Goal: Information Seeking & Learning: Learn about a topic

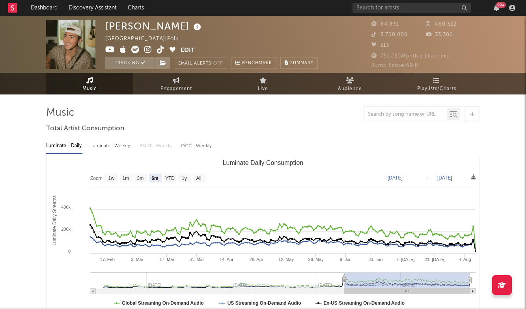
select select "6m"
type input "a"
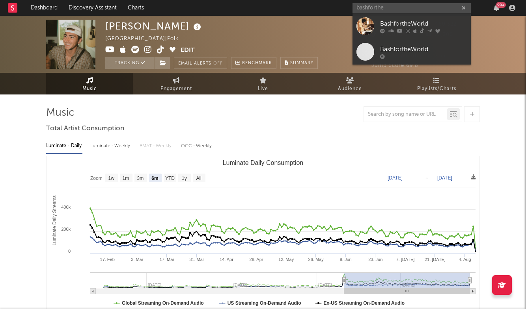
type input "bashforthe"
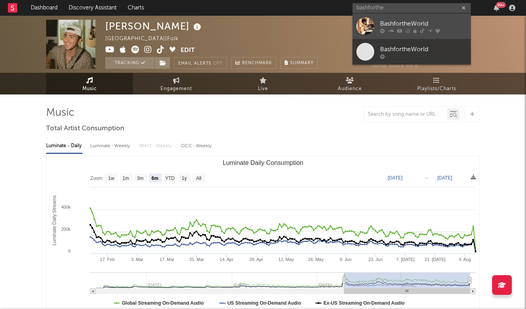
drag, startPoint x: 391, startPoint y: 11, endPoint x: 410, endPoint y: 26, distance: 24.0
click at [410, 26] on div "BashfortheWorld" at bounding box center [423, 23] width 87 height 9
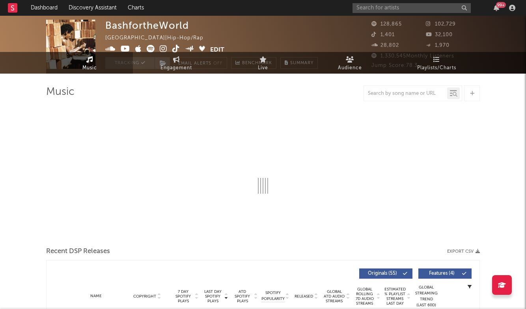
select select "6m"
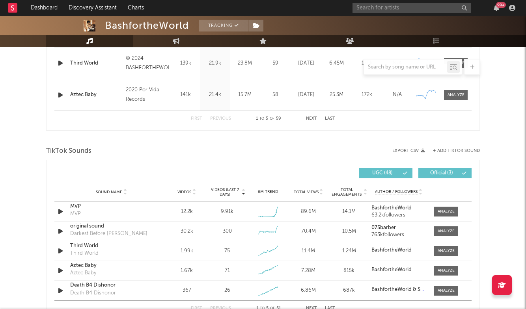
scroll to position [443, 0]
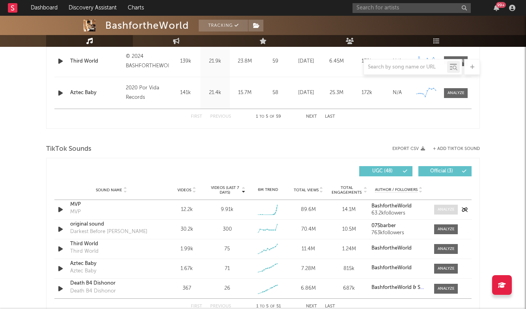
click at [452, 207] on div at bounding box center [445, 210] width 17 height 6
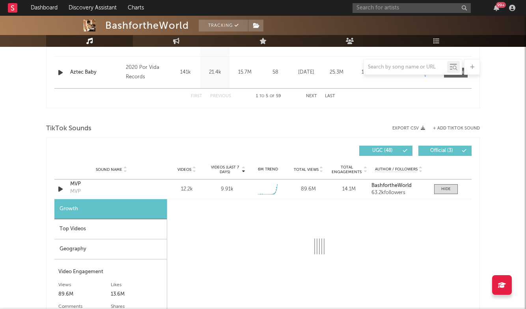
scroll to position [475, 0]
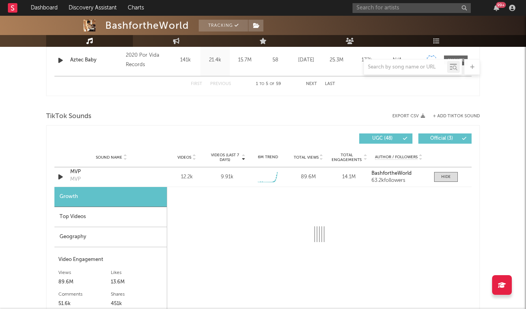
click at [143, 214] on div "Top Videos" at bounding box center [110, 217] width 112 height 20
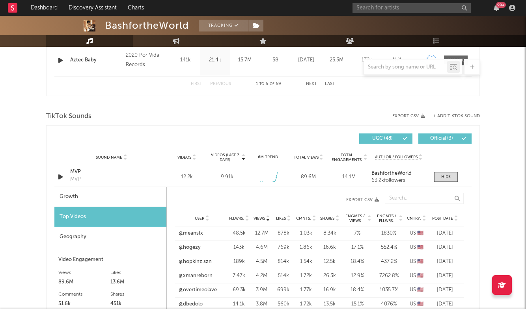
scroll to position [478, 0]
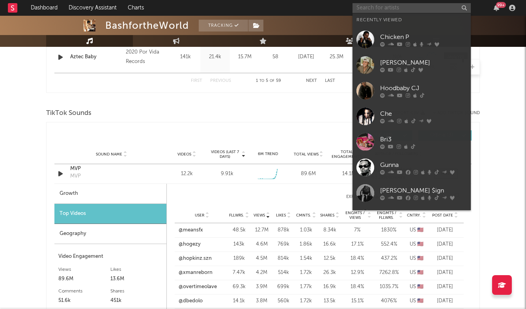
click at [389, 9] on input "text" at bounding box center [411, 8] width 118 height 10
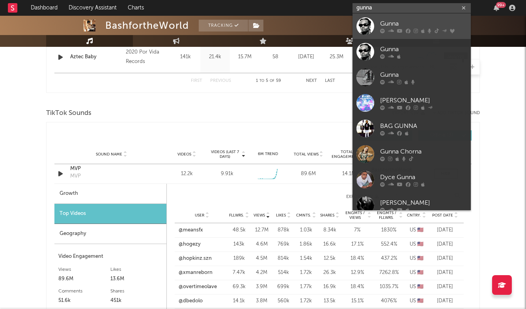
type input "gunna"
click at [401, 18] on link "Gunna" at bounding box center [411, 26] width 118 height 26
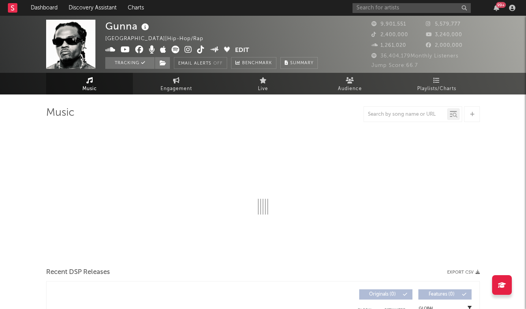
select select "6m"
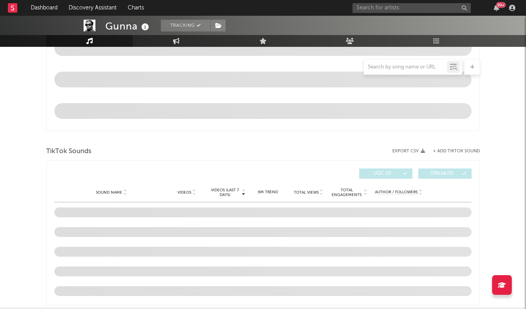
scroll to position [461, 0]
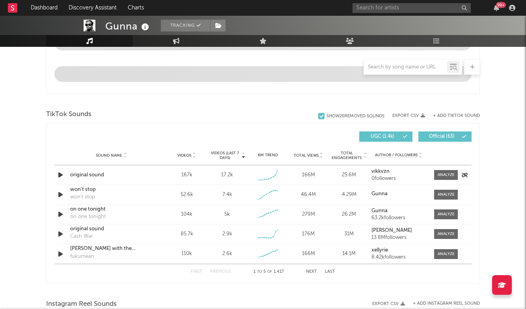
click at [90, 173] on div "original sound" at bounding box center [111, 175] width 82 height 8
